Goal: Find specific page/section: Find specific page/section

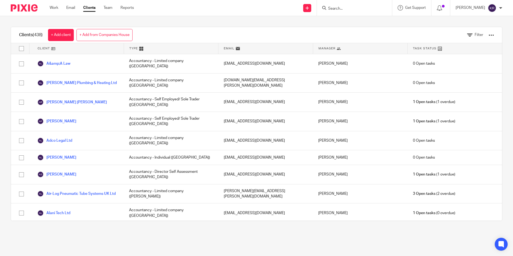
click at [376, 8] on input "Search" at bounding box center [351, 8] width 48 height 5
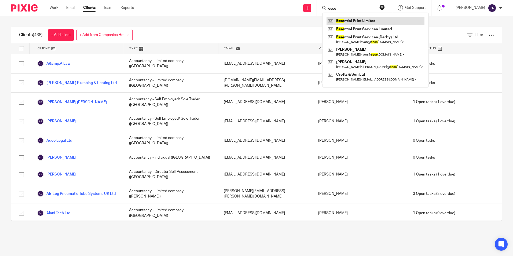
type input "esse"
click at [369, 20] on link at bounding box center [375, 21] width 98 height 8
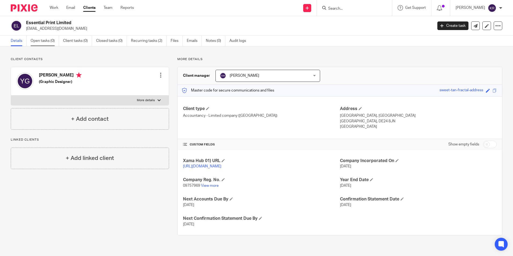
click at [47, 41] on link "Open tasks (0)" at bounding box center [45, 41] width 28 height 10
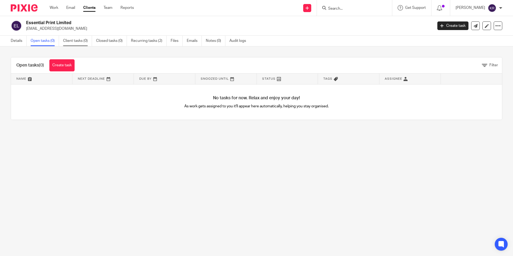
click at [81, 41] on link "Client tasks (0)" at bounding box center [77, 41] width 29 height 10
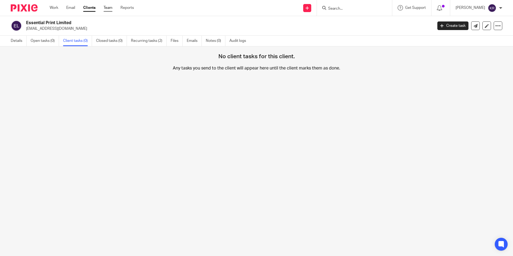
click at [105, 6] on link "Team" at bounding box center [107, 7] width 9 height 5
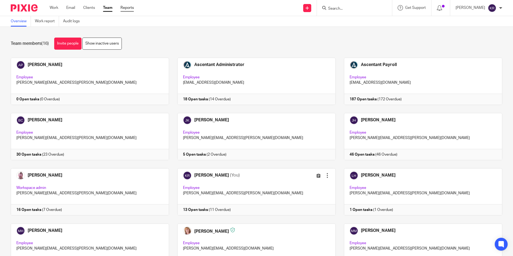
click at [125, 8] on link "Reports" at bounding box center [126, 7] width 13 height 5
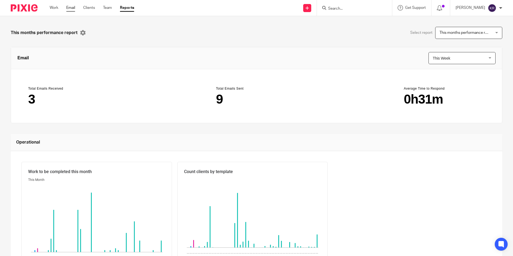
click at [69, 7] on link "Email" at bounding box center [70, 7] width 9 height 5
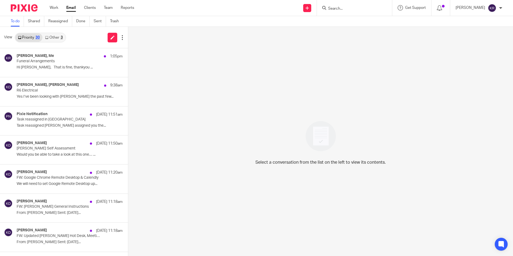
click at [52, 37] on link "Other 3" at bounding box center [53, 37] width 23 height 9
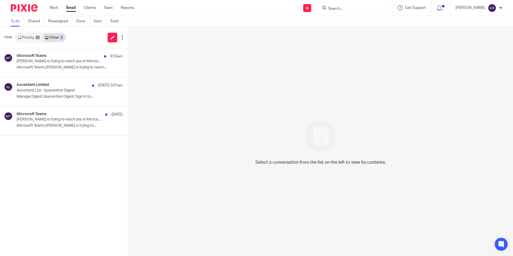
click at [29, 37] on link "Priority 30" at bounding box center [28, 37] width 27 height 9
